Goal: Task Accomplishment & Management: Use online tool/utility

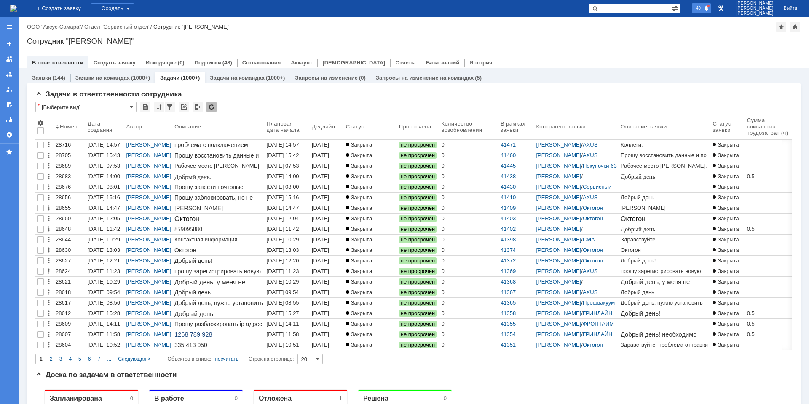
click at [709, 9] on span at bounding box center [705, 8] width 5 height 6
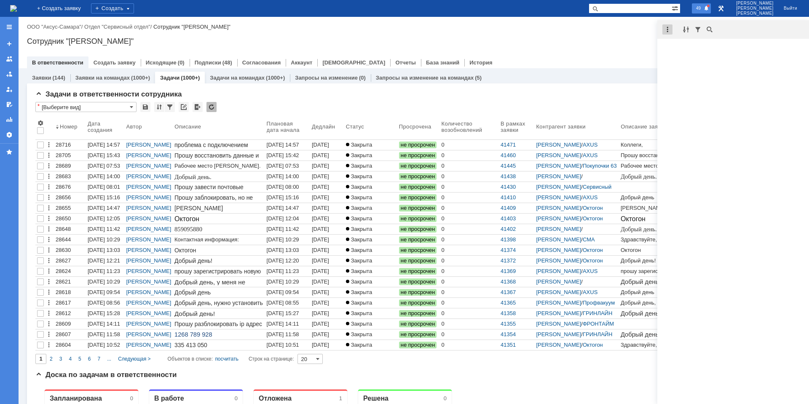
click at [668, 29] on div at bounding box center [667, 29] width 10 height 10
click at [687, 48] on div "Отметить уведомления прочитанными" at bounding box center [725, 50] width 113 height 5
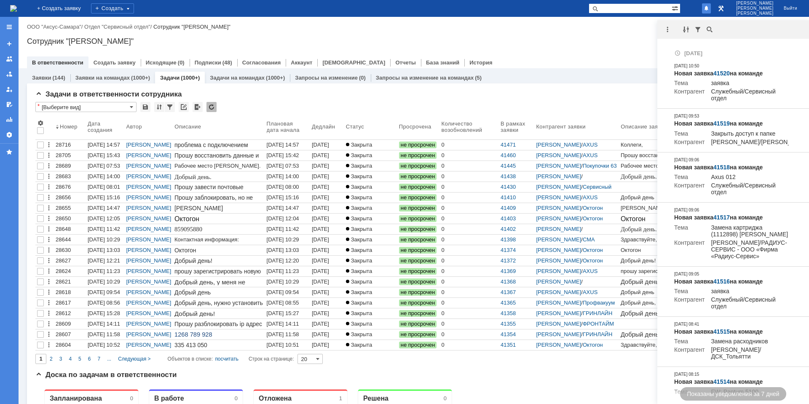
click at [599, 45] on div "Сотрудник "[PERSON_NAME]"" at bounding box center [413, 41] width 773 height 8
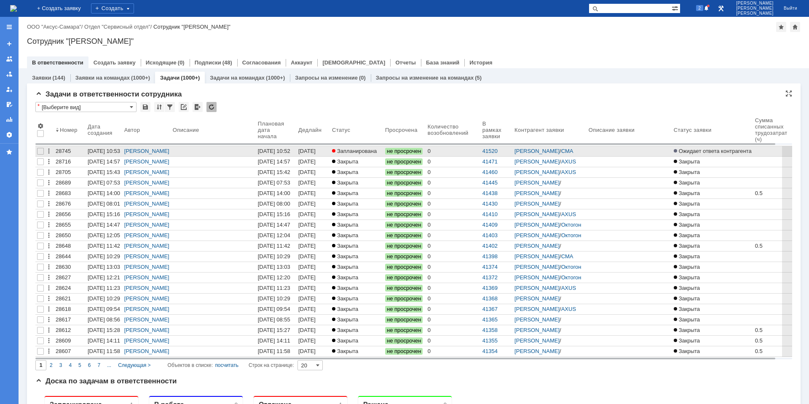
click at [349, 154] on span "Запланирована" at bounding box center [354, 151] width 45 height 6
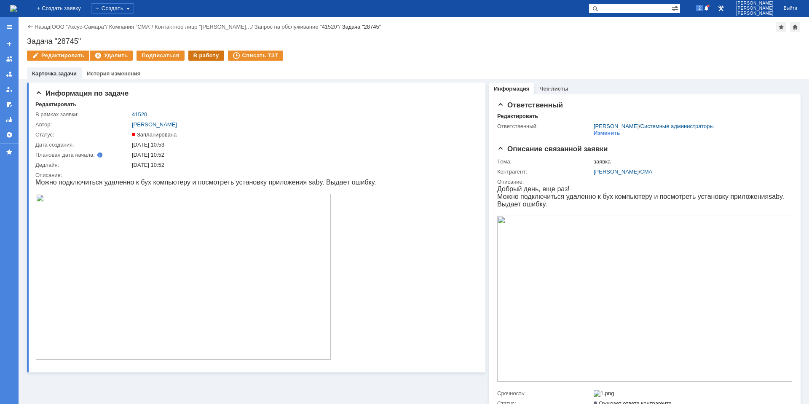
click at [201, 55] on div "В работу" at bounding box center [206, 56] width 36 height 10
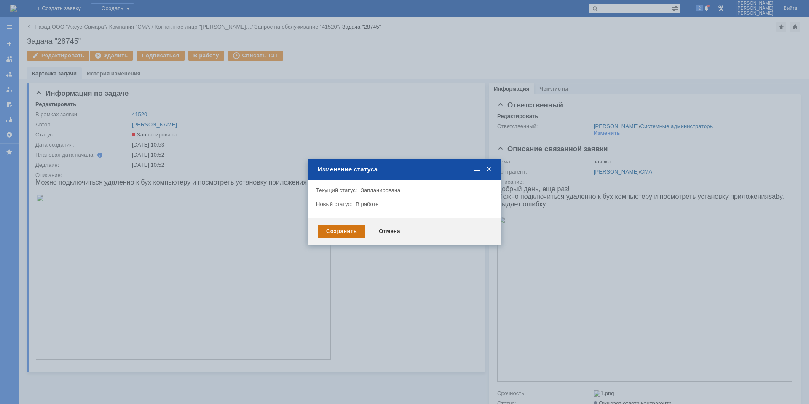
click at [351, 235] on div "Сохранить" at bounding box center [342, 230] width 48 height 13
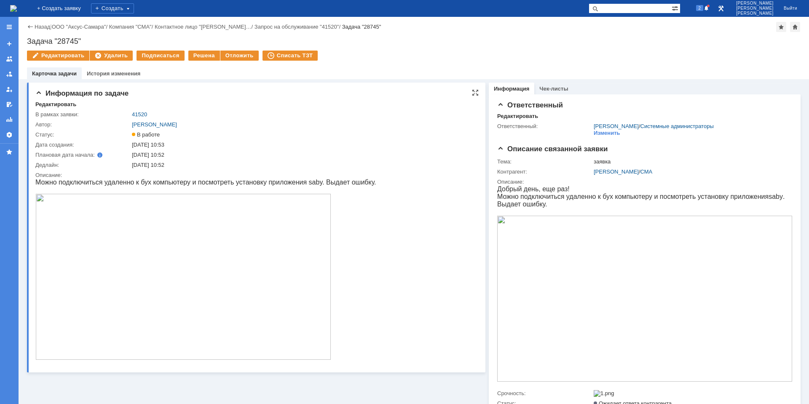
click at [261, 260] on img at bounding box center [183, 277] width 296 height 166
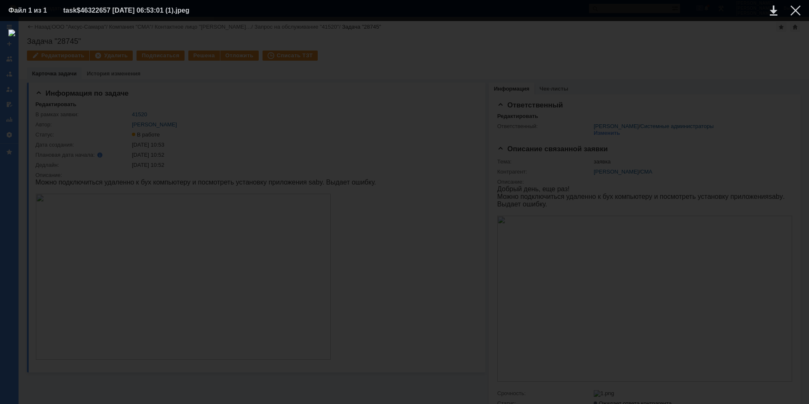
click at [655, 283] on div at bounding box center [404, 212] width 792 height 366
click at [676, 273] on div at bounding box center [404, 212] width 792 height 366
click at [657, 241] on div at bounding box center [404, 212] width 792 height 366
click at [794, 16] on td at bounding box center [788, 10] width 23 height 13
click at [794, 12] on div at bounding box center [795, 10] width 10 height 10
